Goal: Find contact information: Find contact information

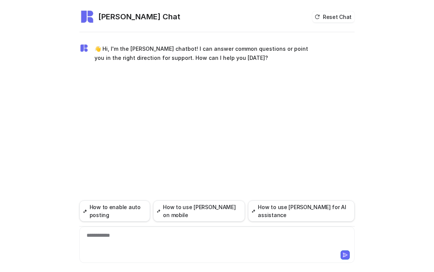
click at [180, 242] on div "**********" at bounding box center [217, 239] width 272 height 17
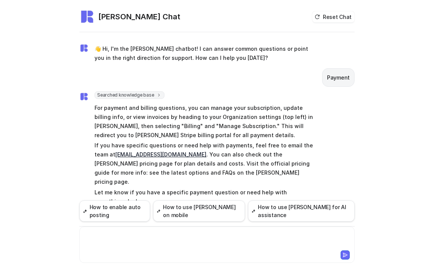
scroll to position [2, 0]
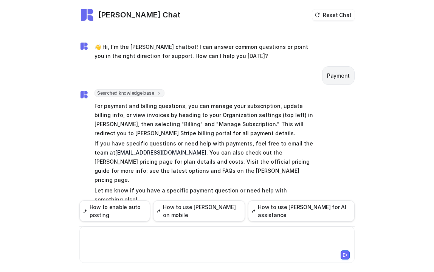
click at [144, 244] on div at bounding box center [217, 239] width 272 height 17
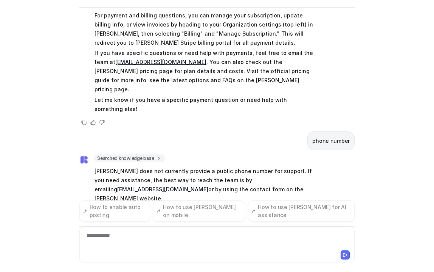
scroll to position [77, 0]
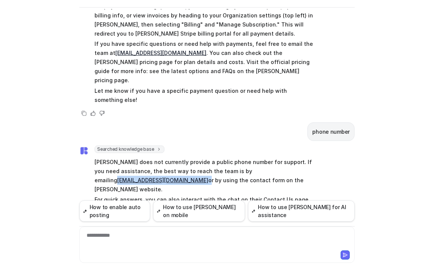
drag, startPoint x: 296, startPoint y: 152, endPoint x: 240, endPoint y: 155, distance: 56.4
click at [240, 157] on p "[PERSON_NAME] does not currently provide a public phone number for support. If …" at bounding box center [205, 175] width 221 height 36
copy p "[EMAIL_ADDRESS][DOMAIN_NAME]"
